Goal: Find specific page/section: Find specific page/section

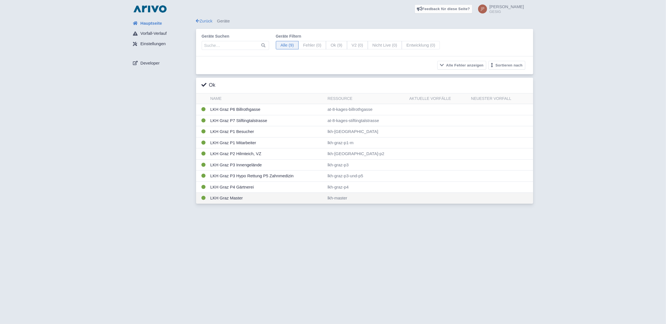
click at [222, 200] on td "LKH Graz Master" at bounding box center [266, 198] width 117 height 11
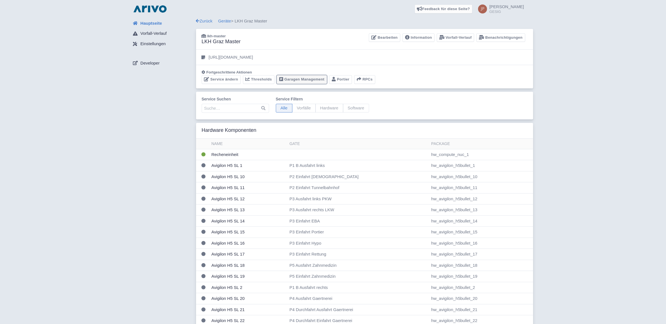
click at [311, 78] on link "Garagen Management" at bounding box center [301, 79] width 50 height 9
